Goal: Navigation & Orientation: Find specific page/section

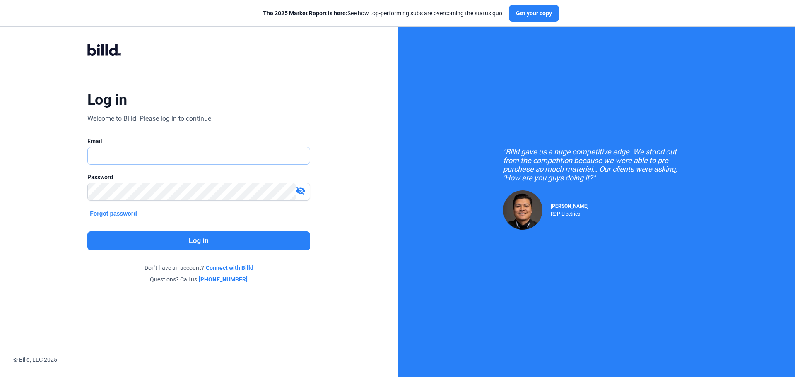
click at [124, 153] on input "text" at bounding box center [194, 155] width 213 height 17
type input "[EMAIL_ADDRESS][DOMAIN_NAME]"
click at [300, 189] on mat-icon "visibility_off" at bounding box center [301, 191] width 10 height 10
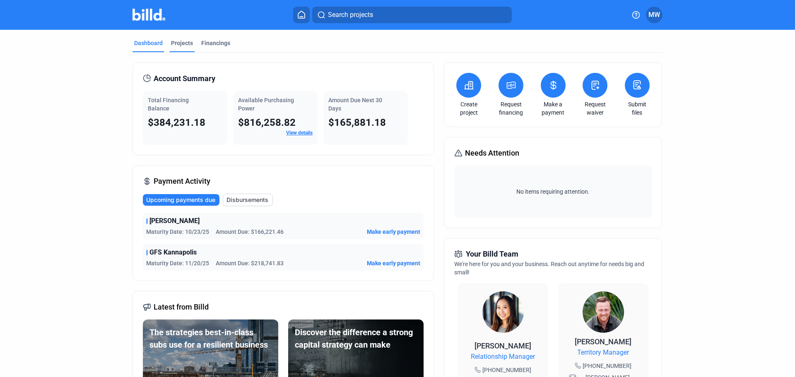
click at [179, 41] on div "Projects" at bounding box center [182, 43] width 22 height 8
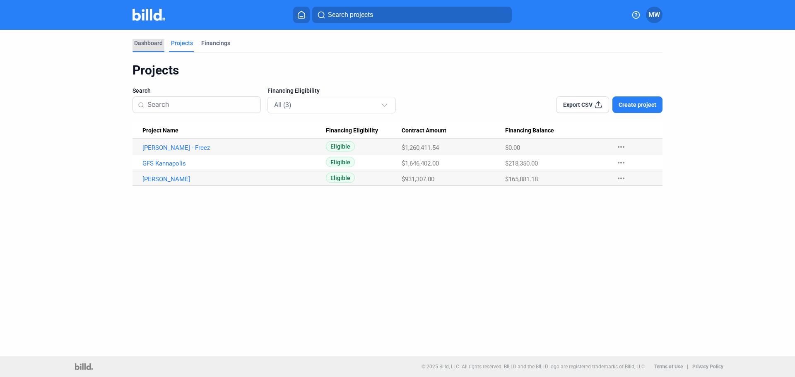
click at [150, 44] on div "Dashboard" at bounding box center [148, 43] width 29 height 8
